Goal: Check status

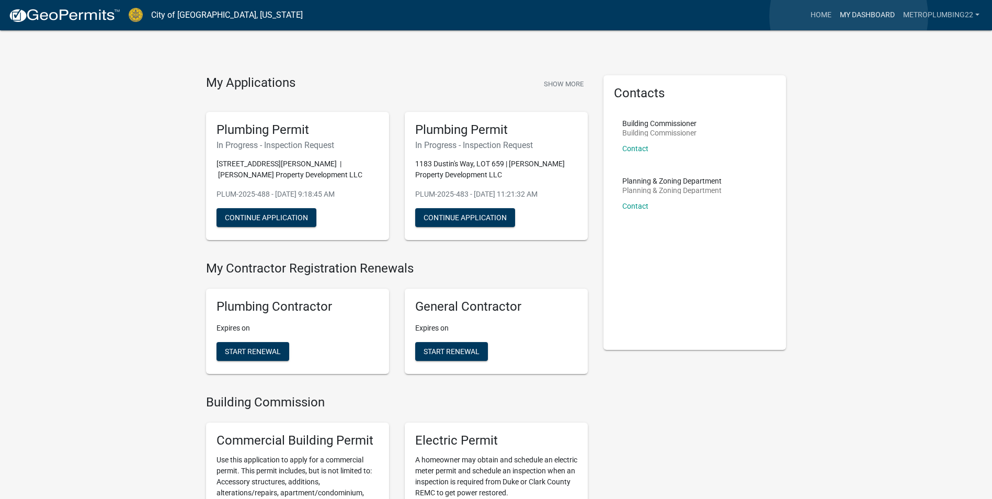
click at [849, 16] on link "My Dashboard" at bounding box center [867, 15] width 63 height 20
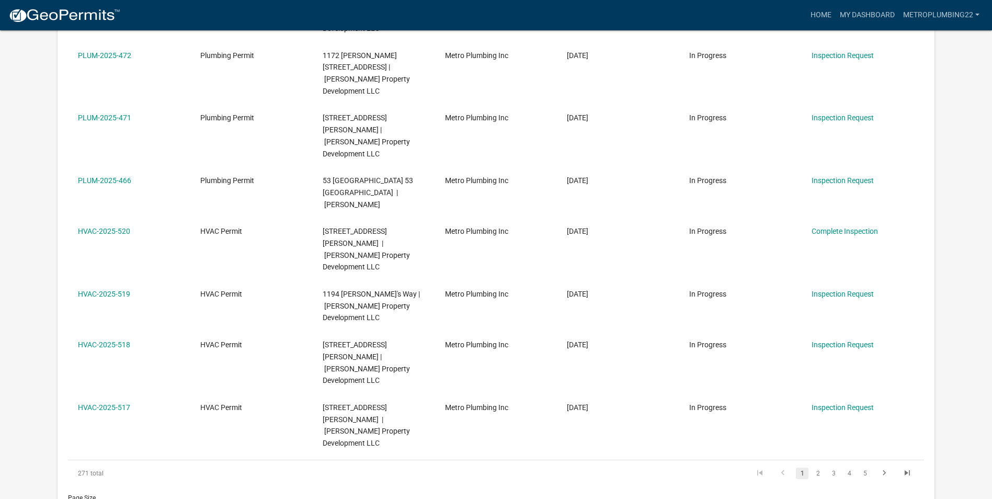
scroll to position [419, 0]
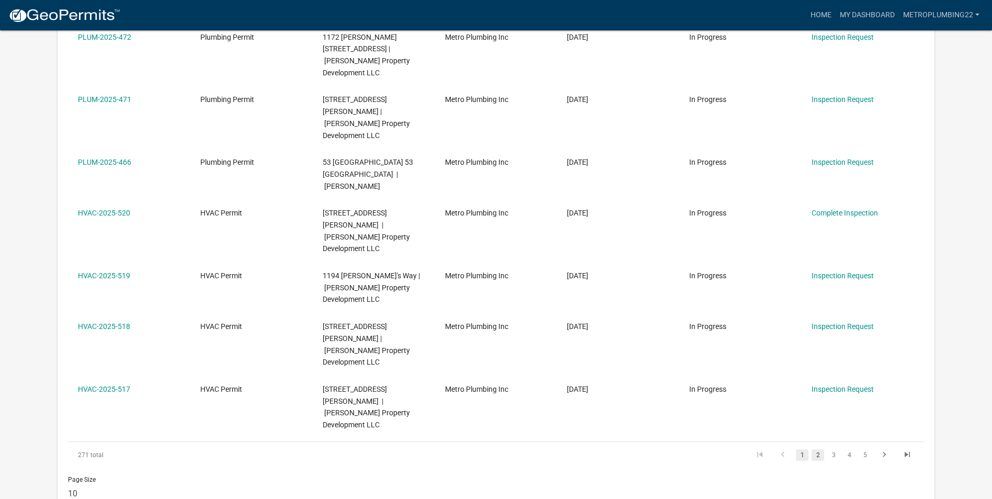
click at [820, 449] on link "2" at bounding box center [818, 455] width 13 height 12
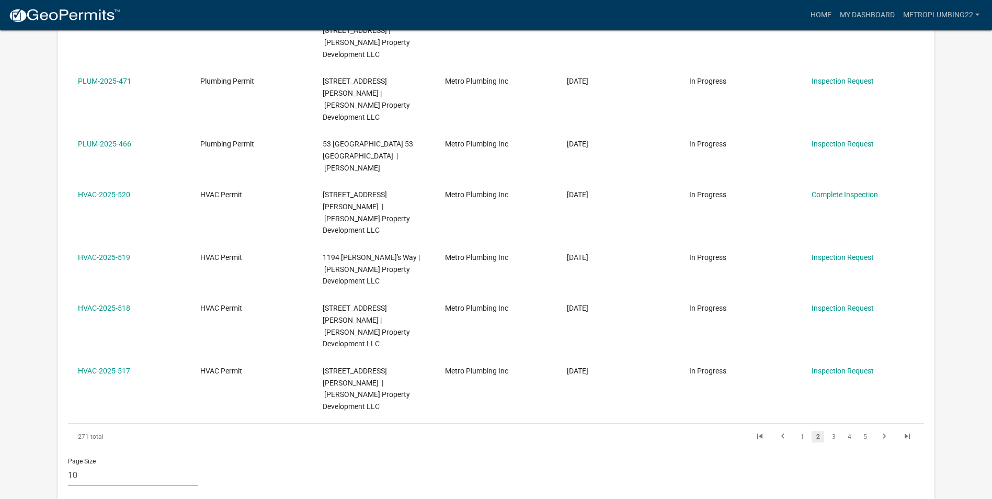
scroll to position [400, 0]
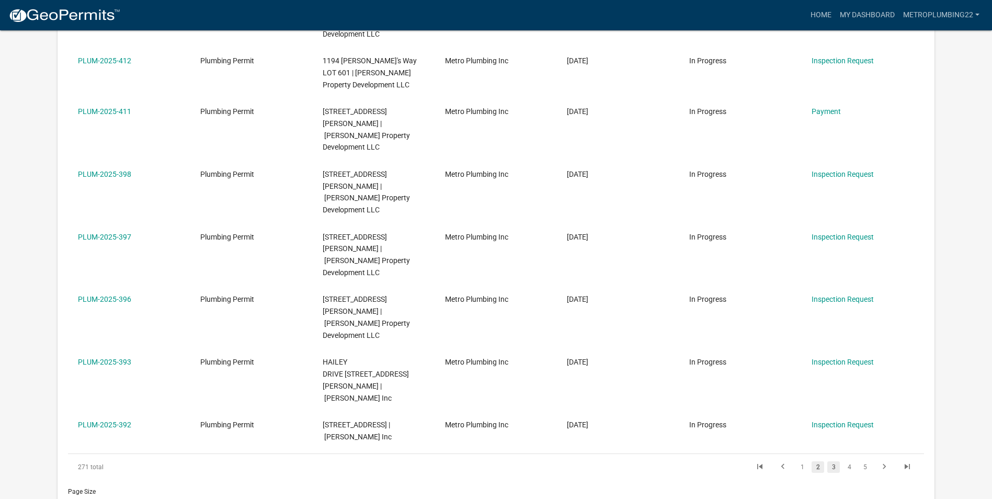
click at [833, 461] on link "3" at bounding box center [834, 467] width 13 height 12
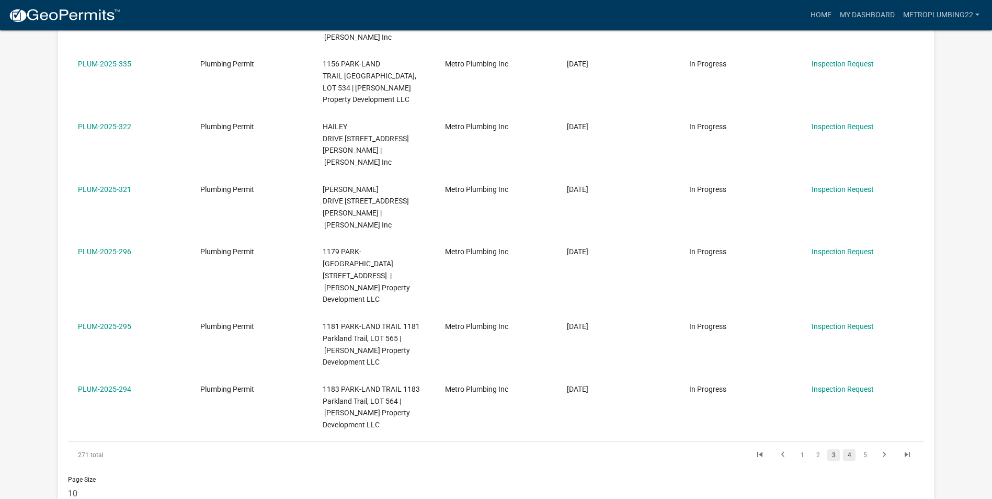
click at [849, 449] on link "4" at bounding box center [849, 455] width 13 height 12
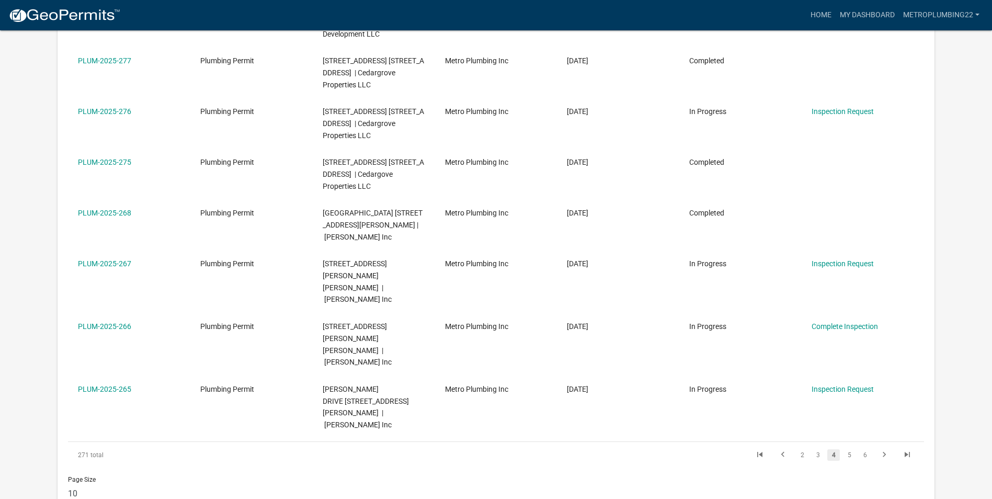
scroll to position [412, 0]
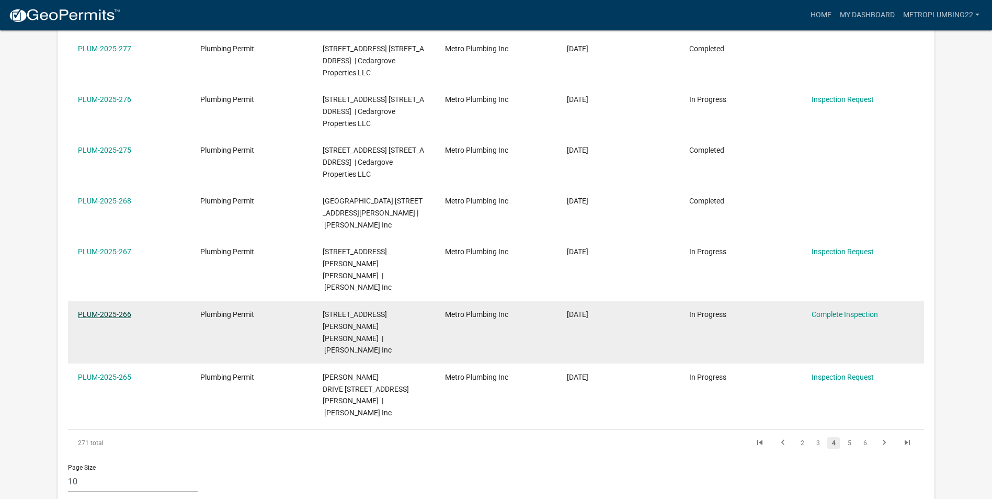
click at [125, 310] on link "PLUM-2025-266" at bounding box center [104, 314] width 53 height 8
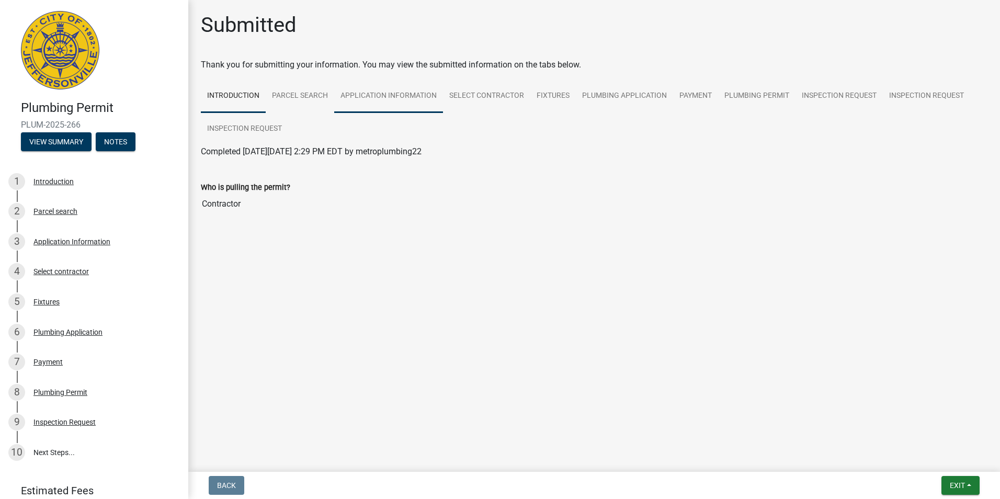
click at [366, 97] on link "Application Information" at bounding box center [388, 96] width 109 height 33
